Goal: Information Seeking & Learning: Learn about a topic

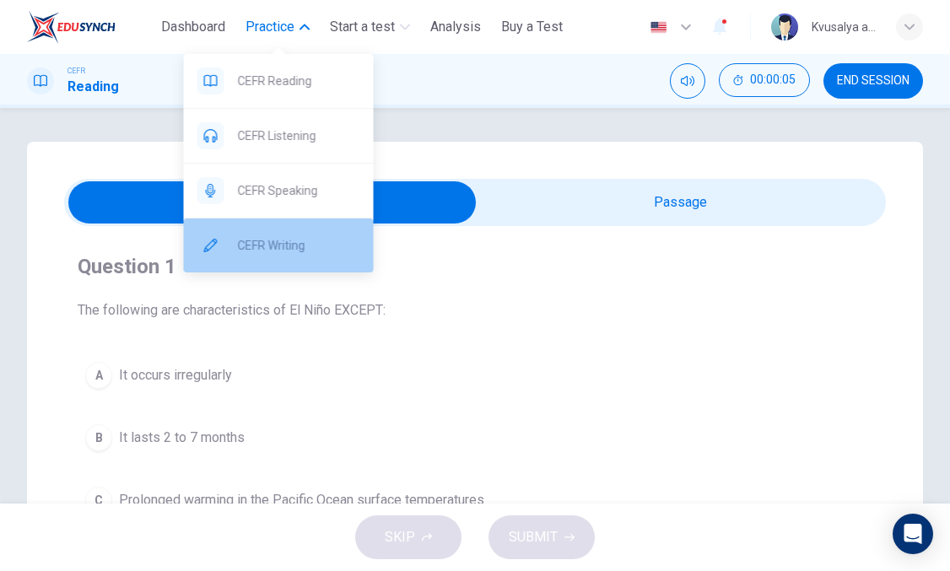
click at [257, 242] on span "CEFR Writing" at bounding box center [299, 245] width 122 height 20
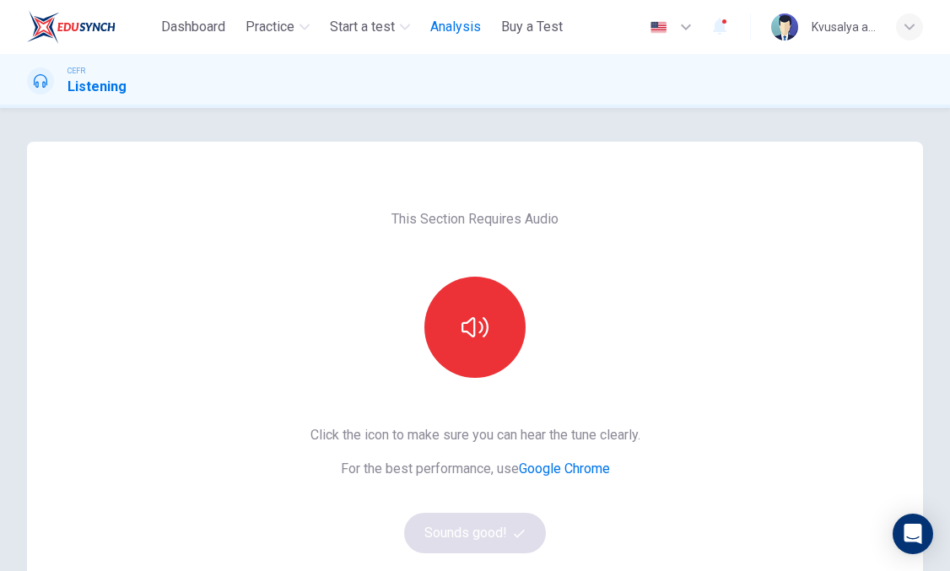
click at [439, 30] on span "Analysis" at bounding box center [455, 27] width 51 height 20
